Goal: Information Seeking & Learning: Learn about a topic

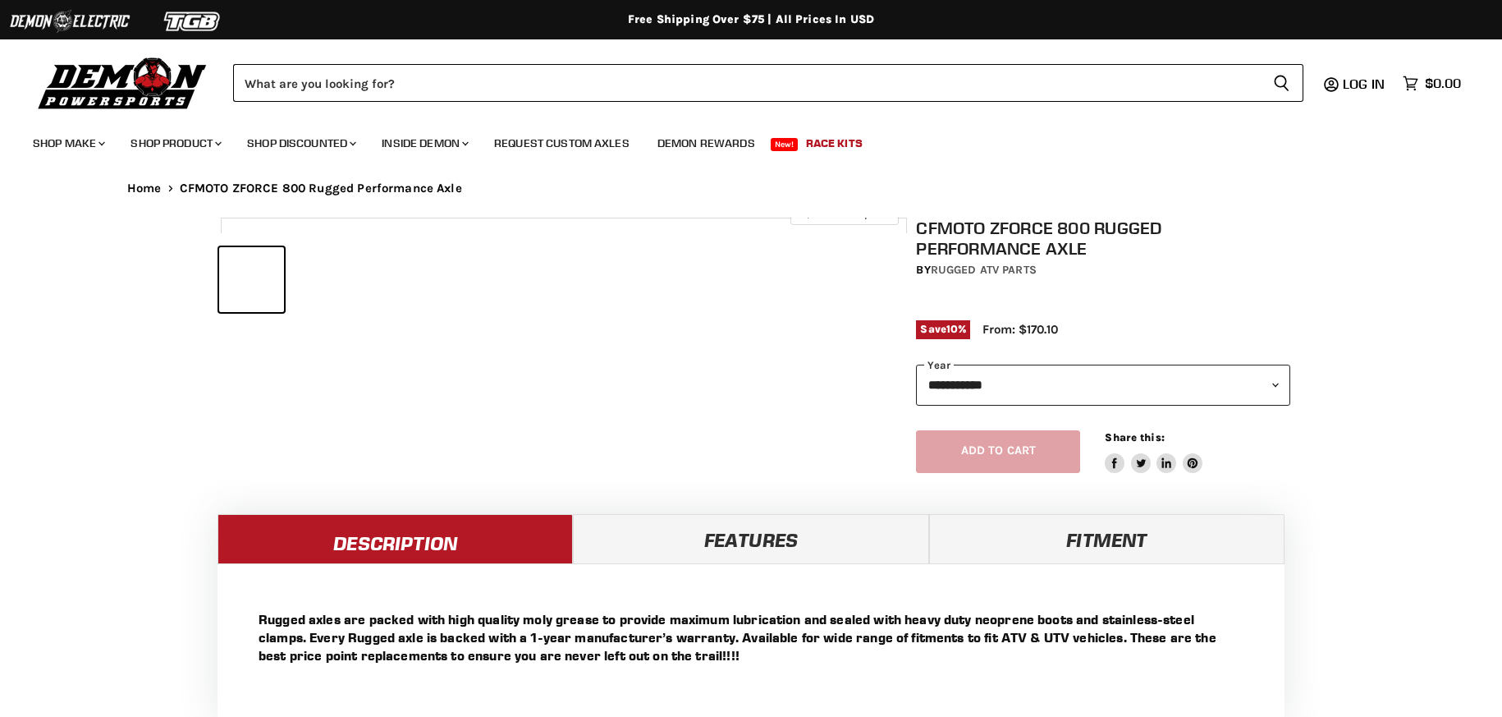
select select "******"
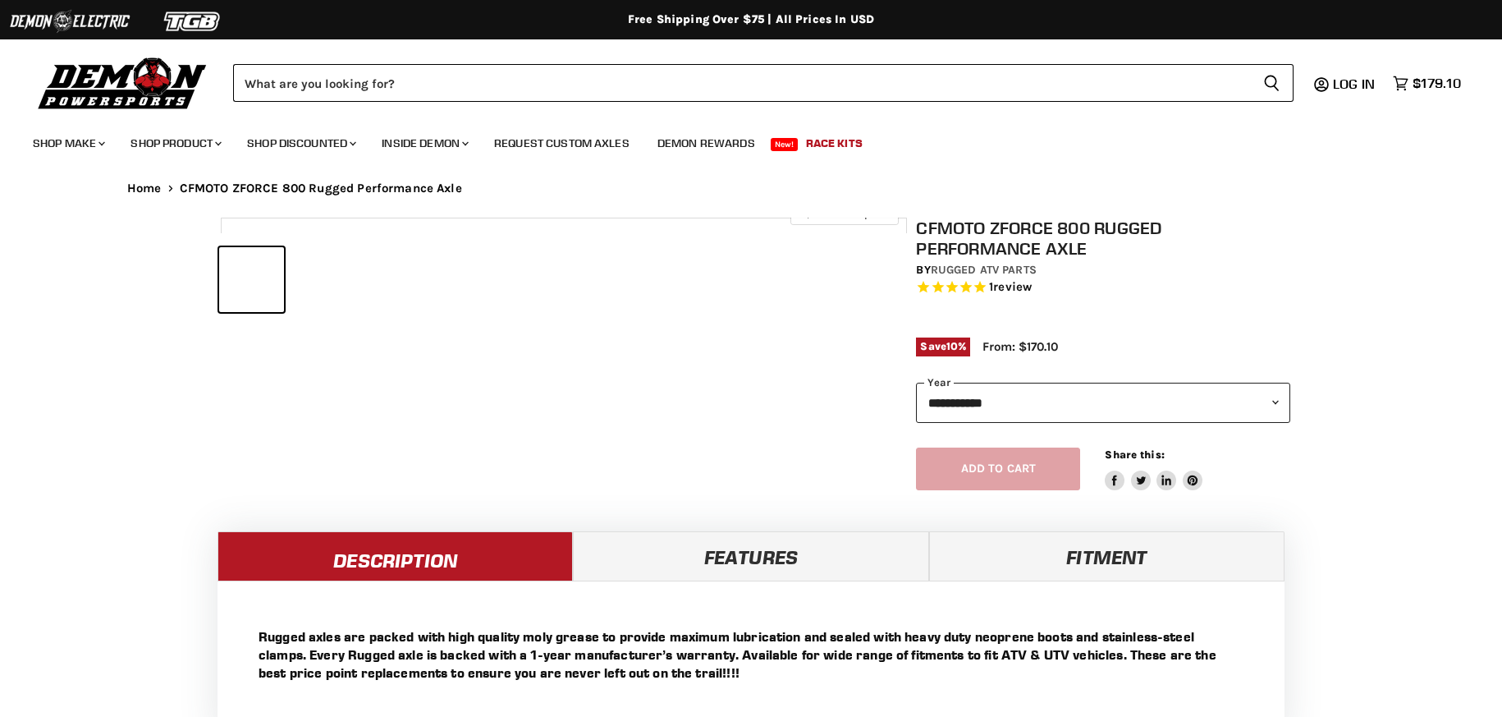
select select "******"
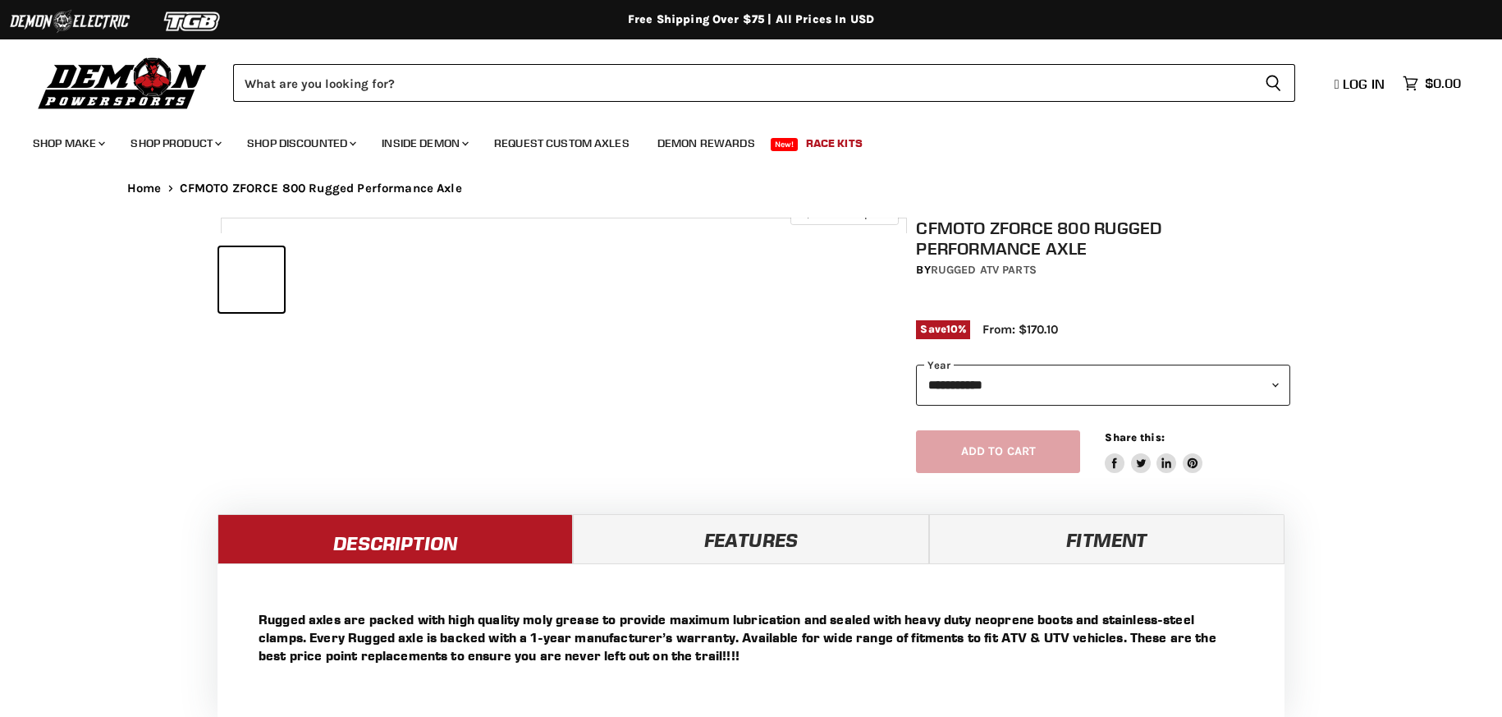
select select "******"
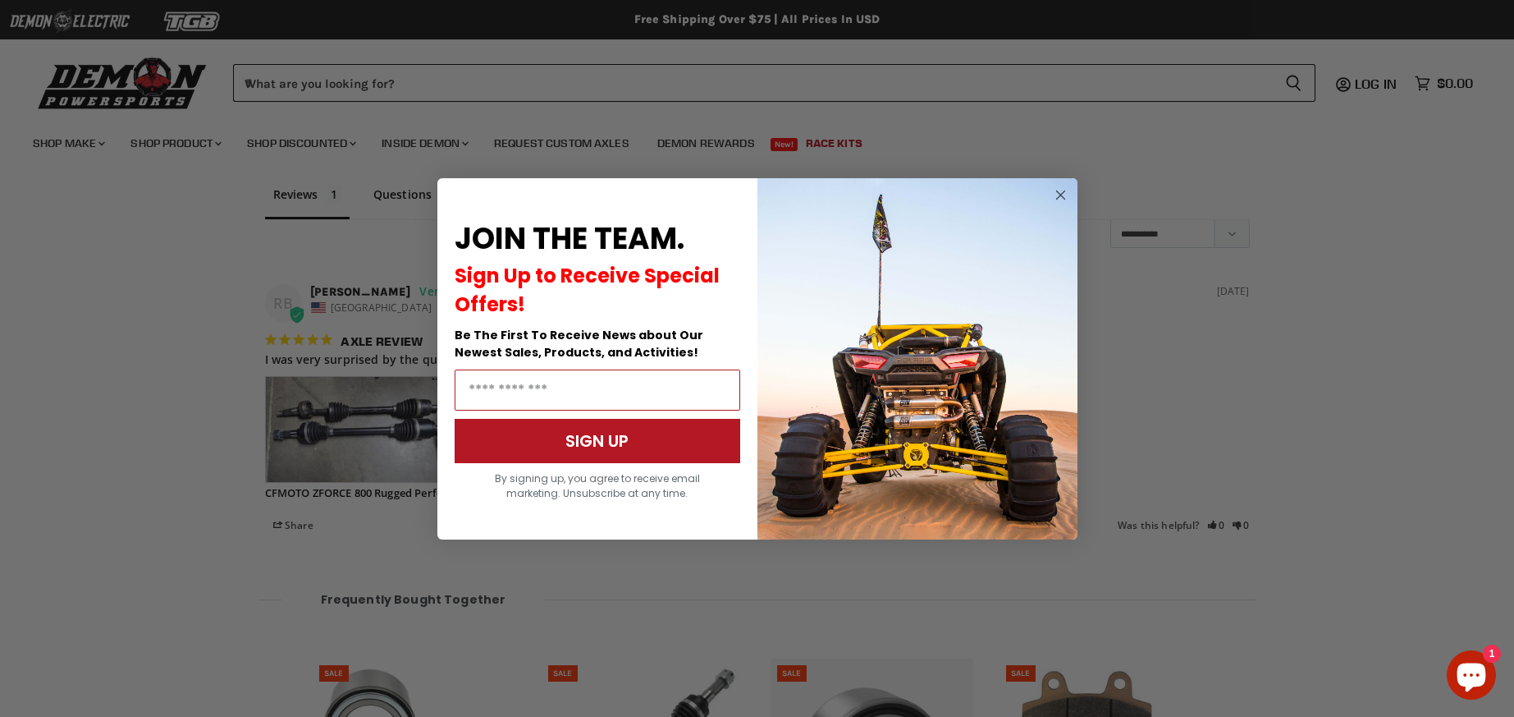
scroll to position [1363, 0]
